Goal: Communication & Community: Answer question/provide support

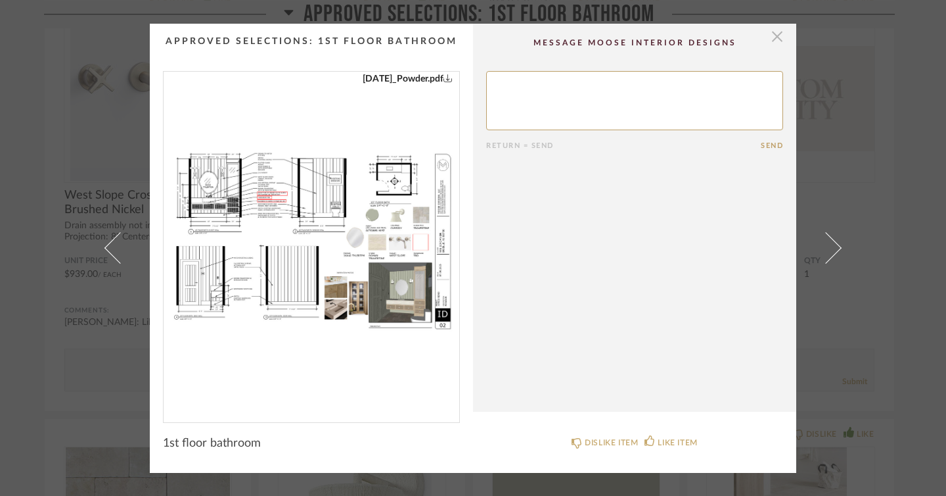
click at [777, 43] on span "button" at bounding box center [777, 37] width 26 height 26
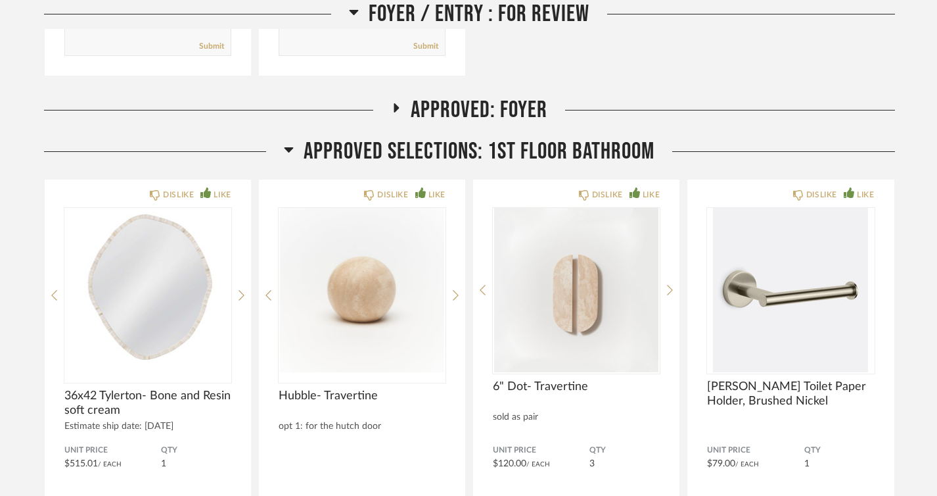
scroll to position [1540, 0]
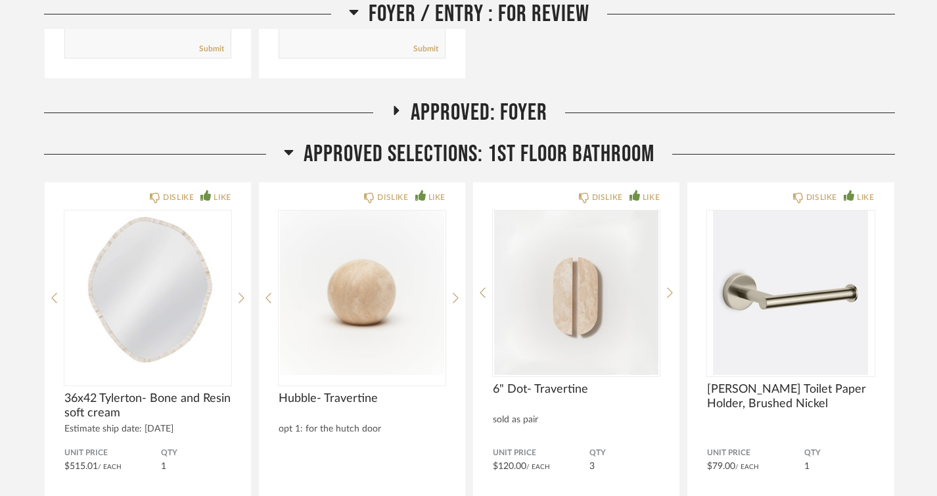
click at [292, 152] on icon at bounding box center [289, 152] width 10 height 16
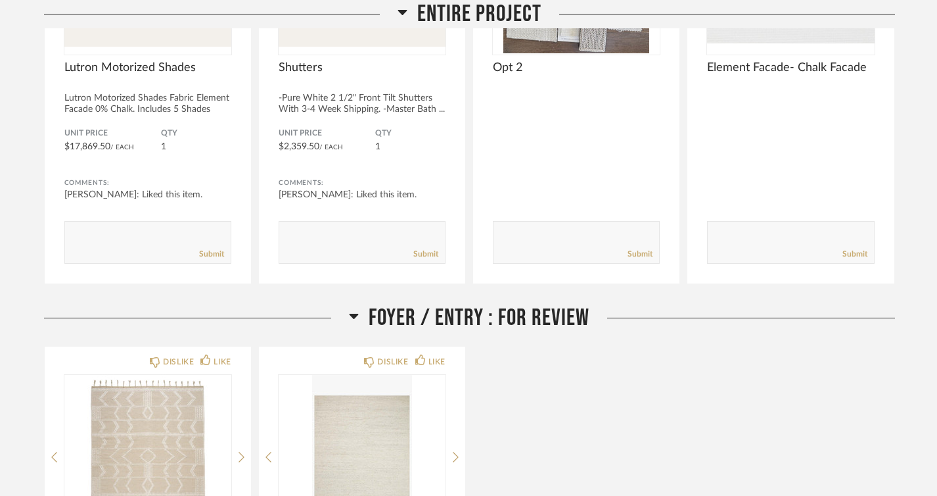
scroll to position [884, 0]
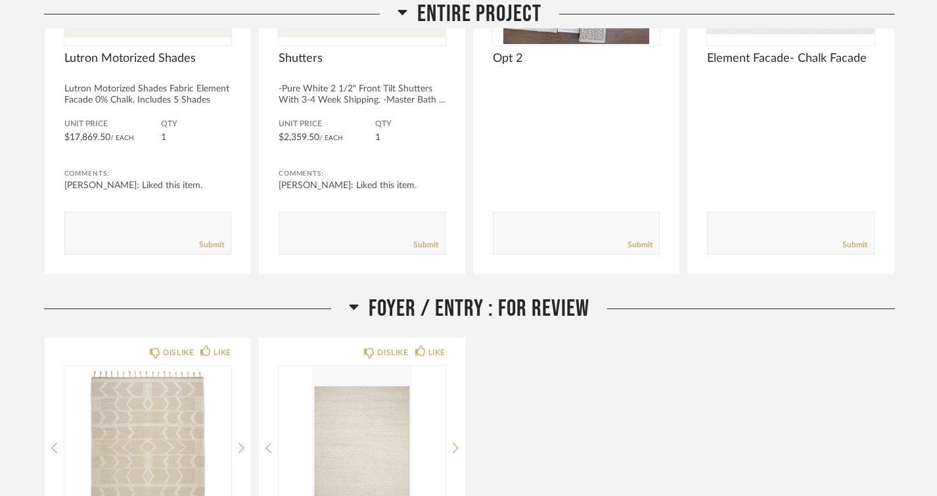
click at [355, 304] on icon at bounding box center [354, 306] width 10 height 16
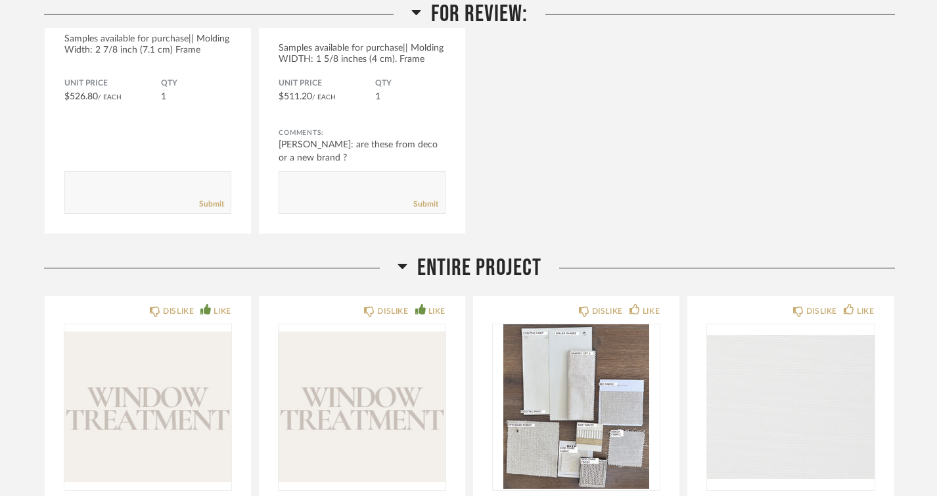
scroll to position [436, 0]
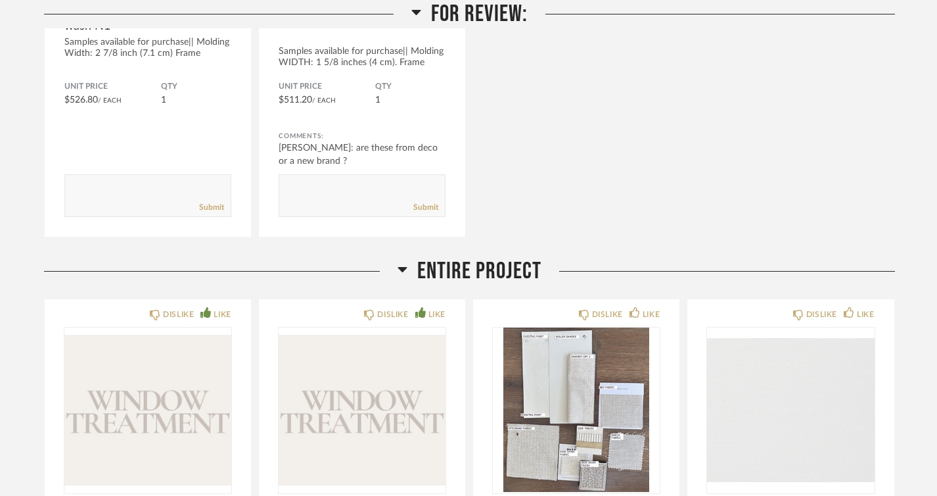
click at [401, 271] on icon at bounding box center [403, 269] width 10 height 16
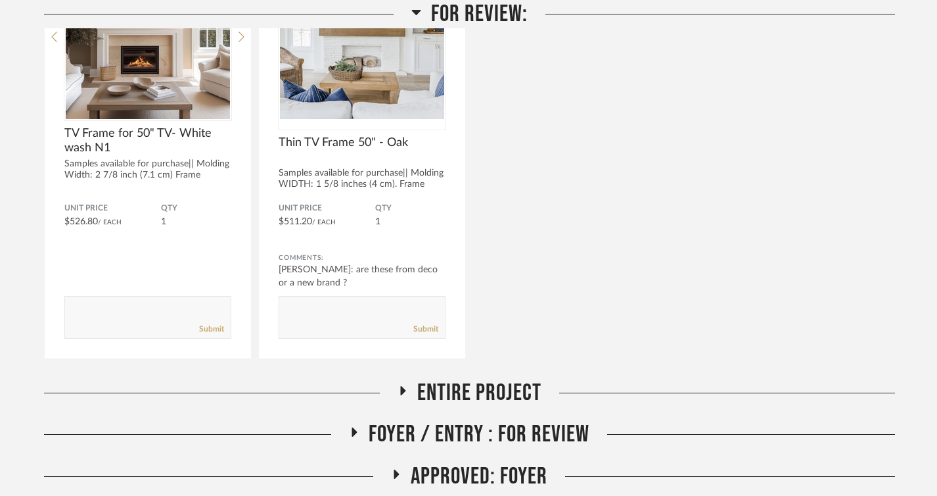
scroll to position [50, 0]
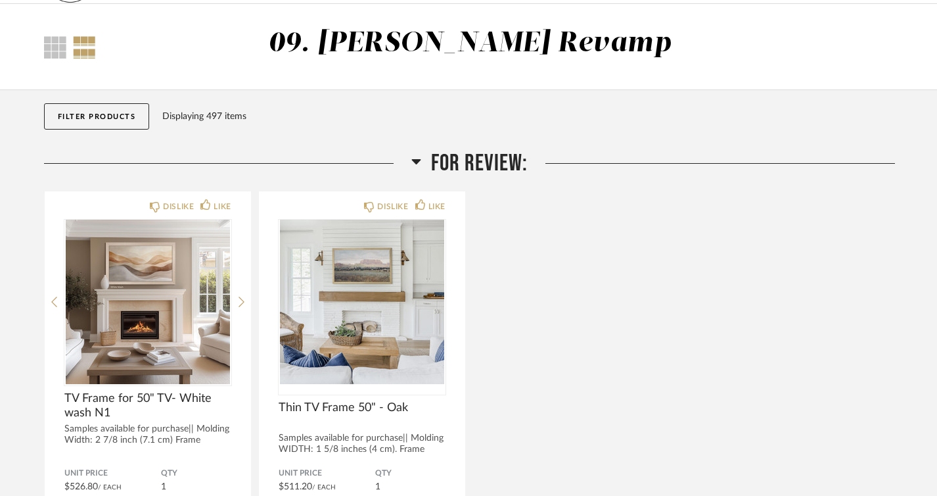
click at [415, 157] on icon at bounding box center [416, 161] width 10 height 16
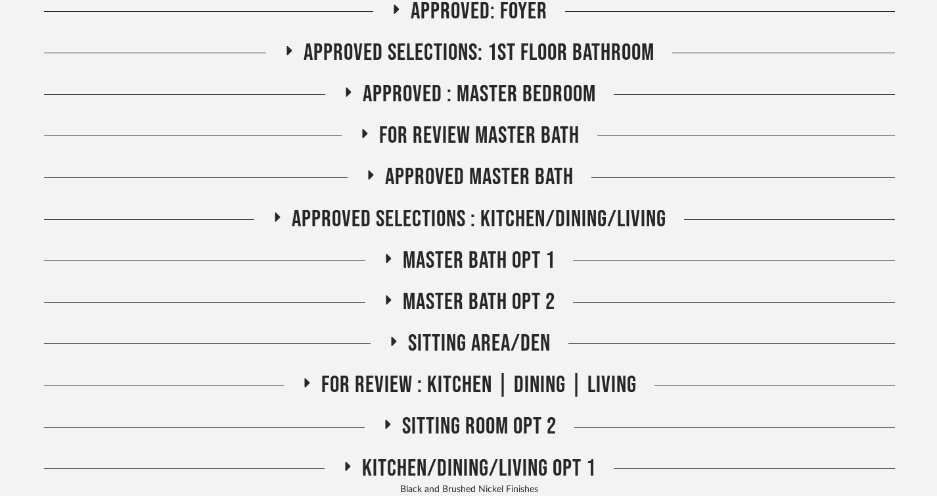
scroll to position [325, 0]
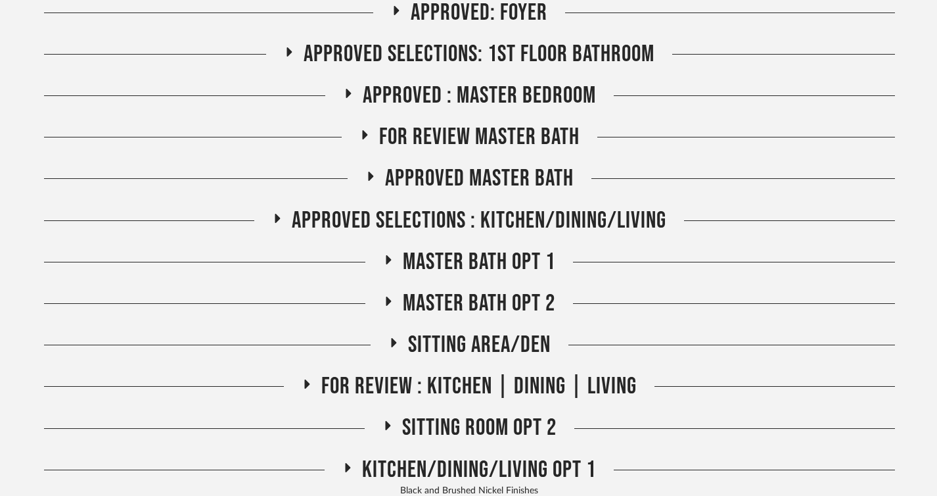
click at [366, 128] on h2 "FOR REVIEW Master Bath" at bounding box center [470, 137] width 220 height 28
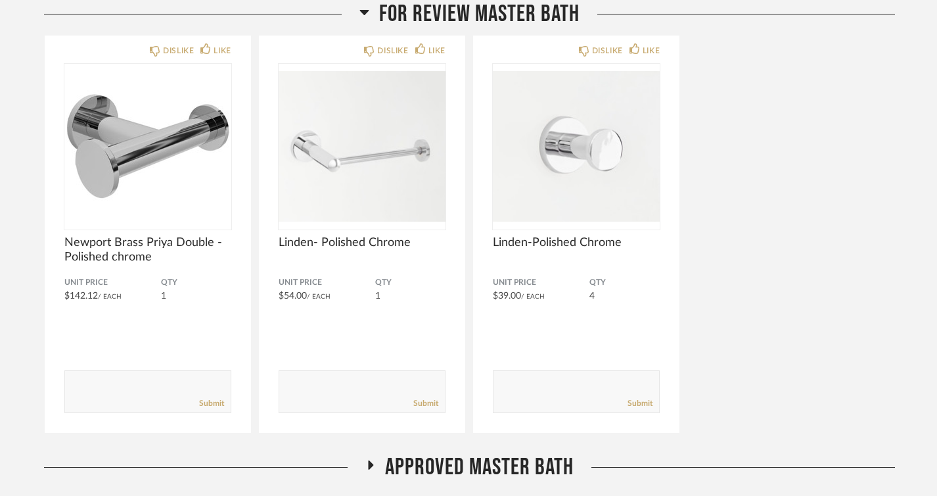
scroll to position [455, 0]
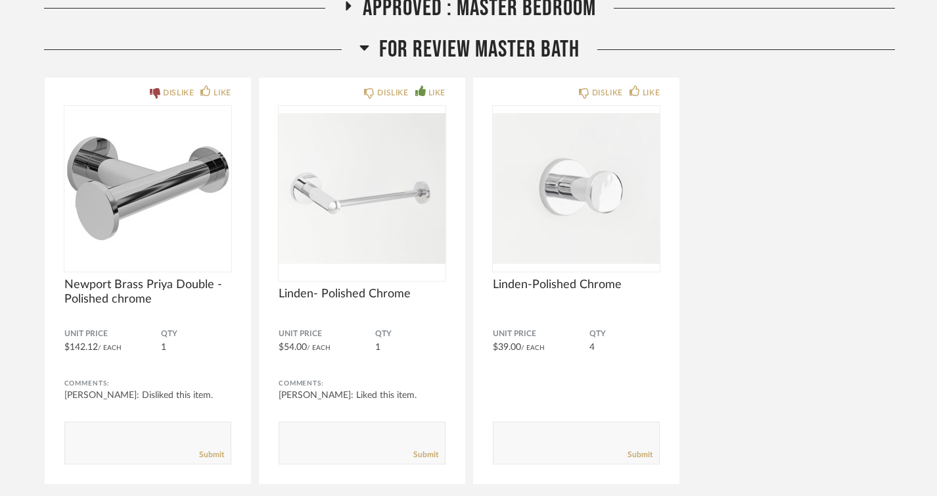
scroll to position [411, 0]
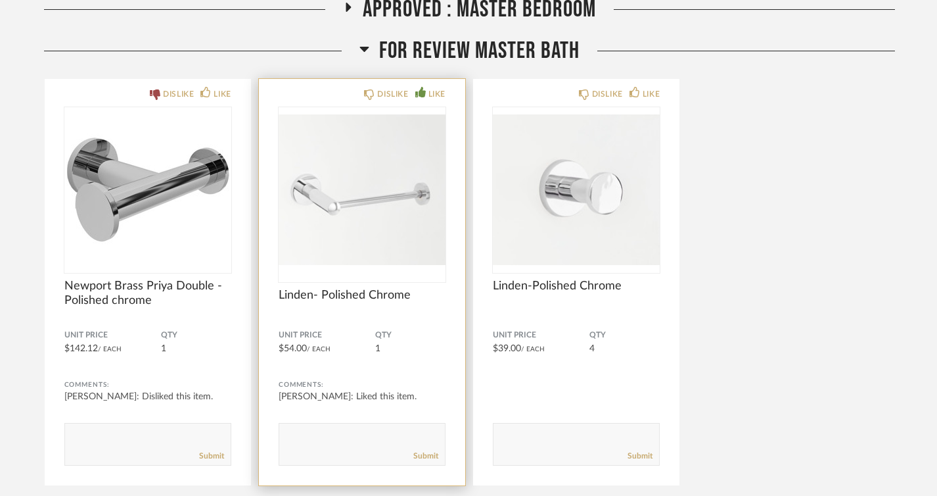
click at [318, 436] on textarea at bounding box center [362, 438] width 166 height 18
type textarea "i ordered this so it will just come straight to the house."
click at [426, 455] on link "Submit" at bounding box center [425, 455] width 25 height 11
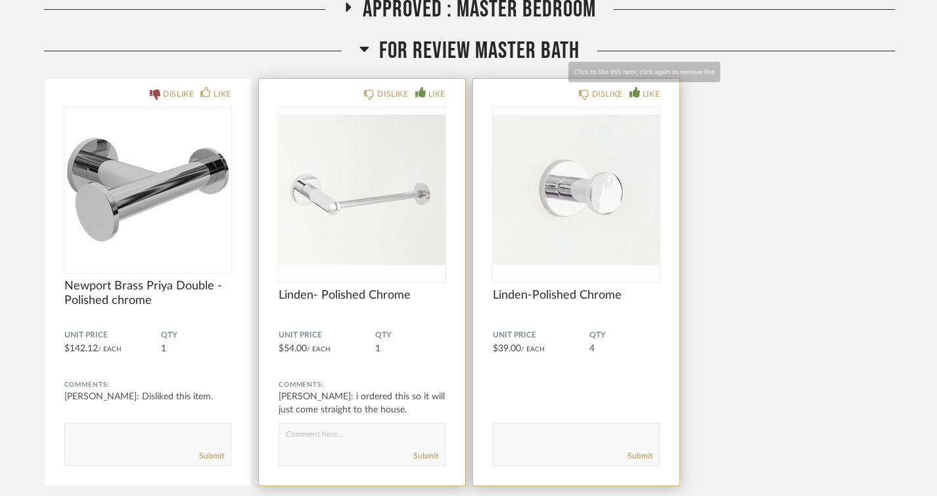
click at [636, 91] on icon at bounding box center [635, 92] width 11 height 11
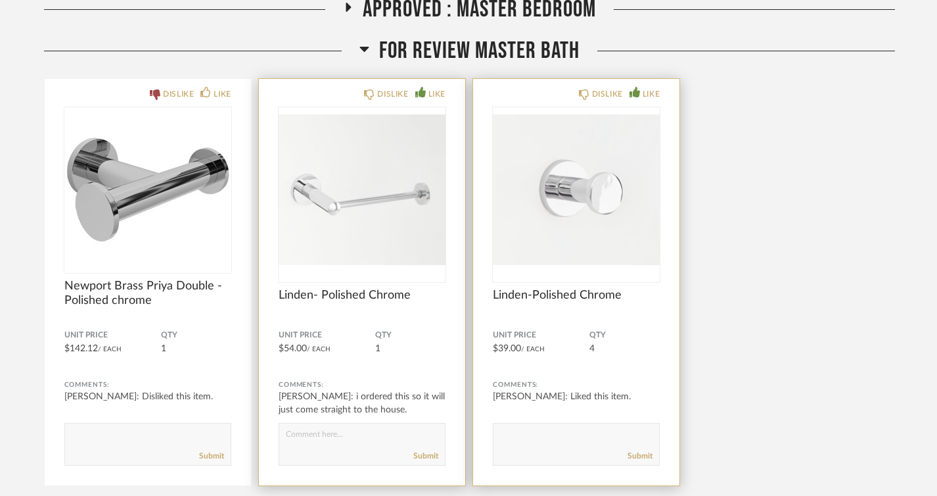
click at [518, 445] on textarea at bounding box center [577, 438] width 166 height 18
type textarea "i ordered as well. can hold them up when they arrive to see if we like them."
click at [641, 459] on link "Submit" at bounding box center [640, 455] width 25 height 11
